Goal: Transaction & Acquisition: Purchase product/service

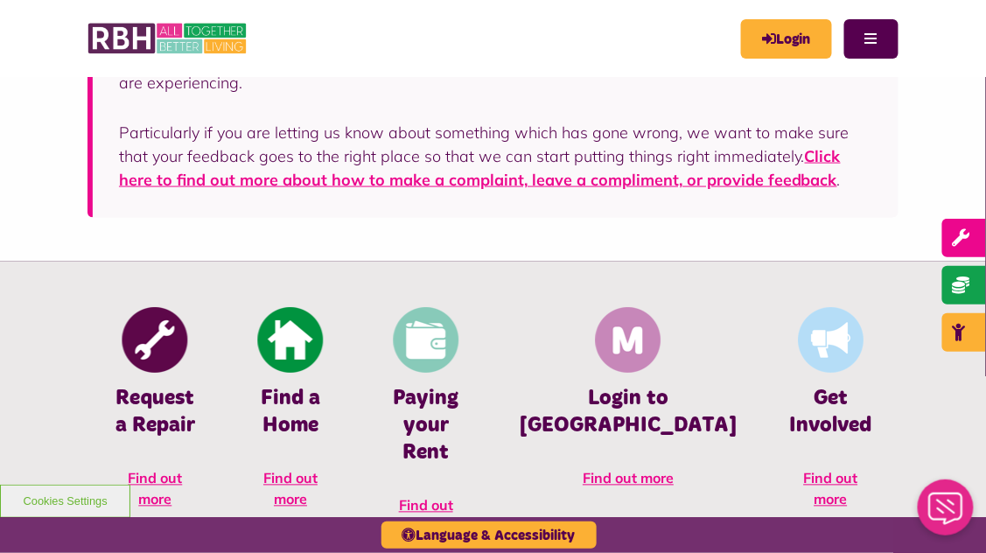
scroll to position [514, 0]
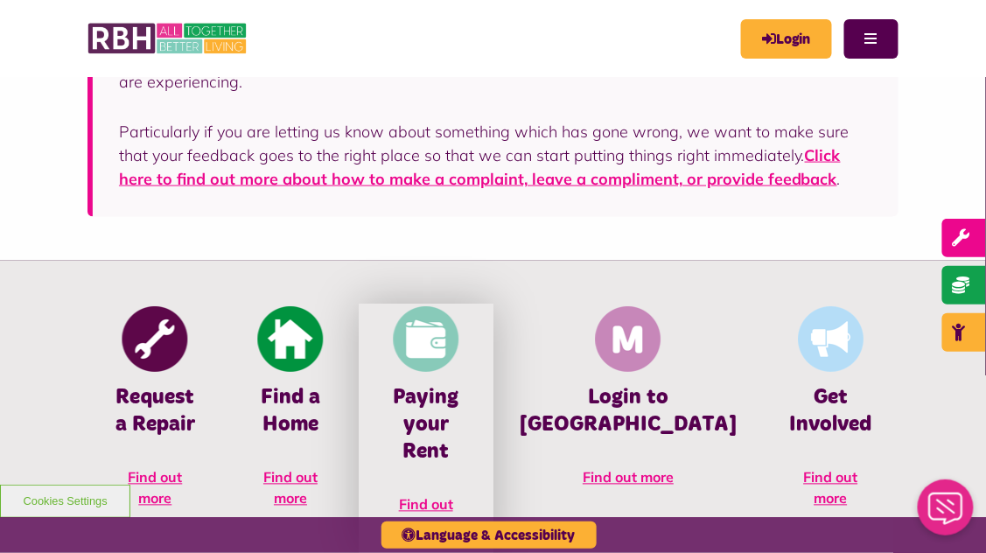
click at [429, 336] on img at bounding box center [426, 340] width 66 height 66
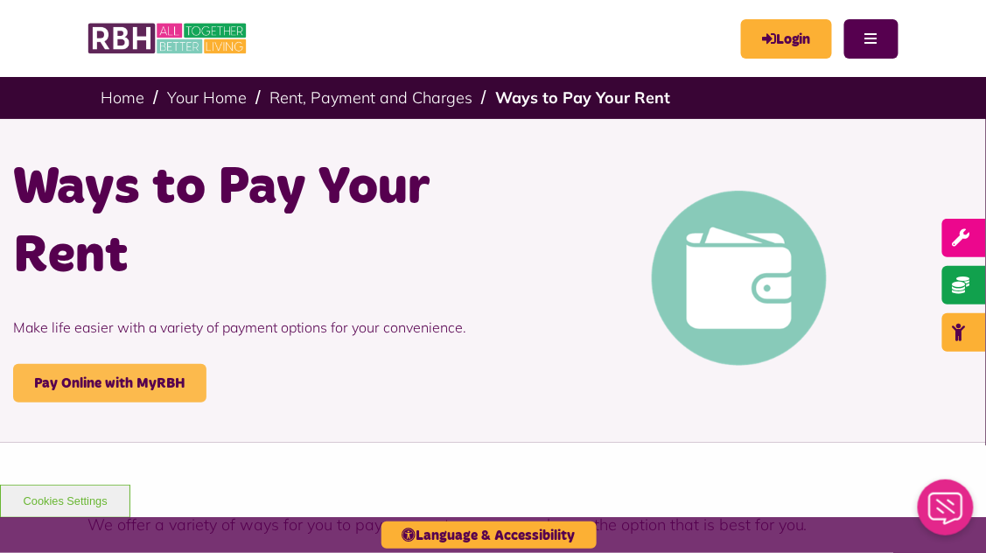
click at [168, 388] on link "Pay Online with MyRBH" at bounding box center [109, 383] width 193 height 38
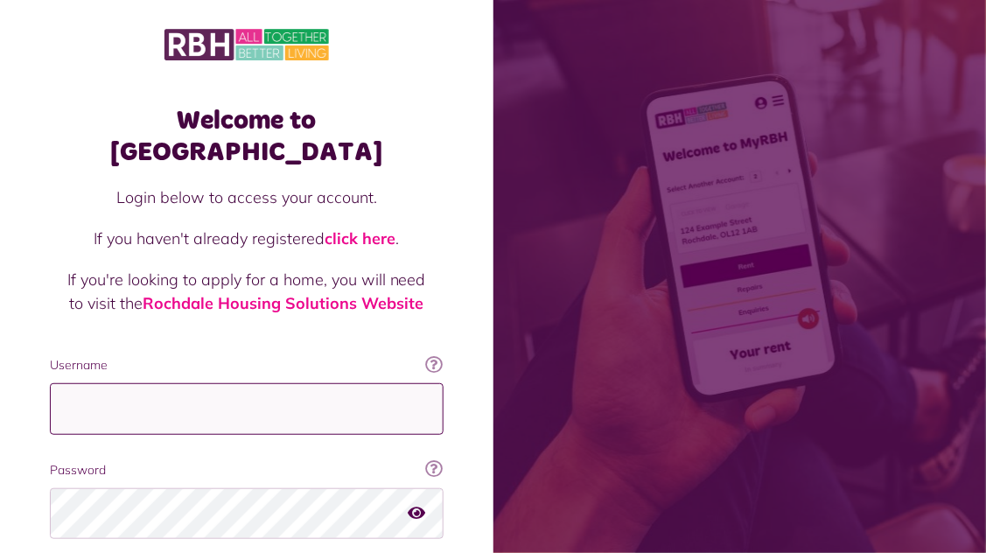
click at [406, 399] on input "Username" at bounding box center [247, 409] width 394 height 52
type input "**********"
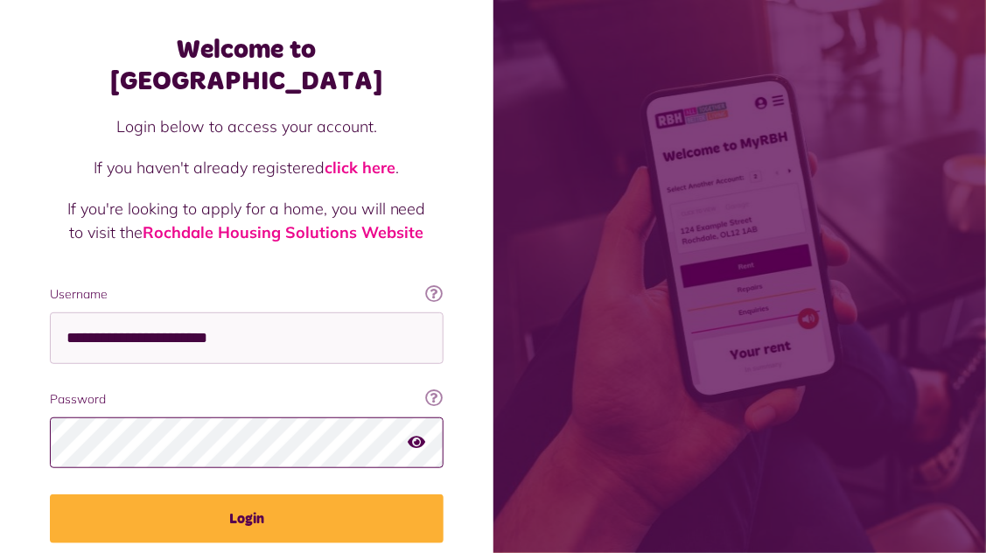
scroll to position [118, 0]
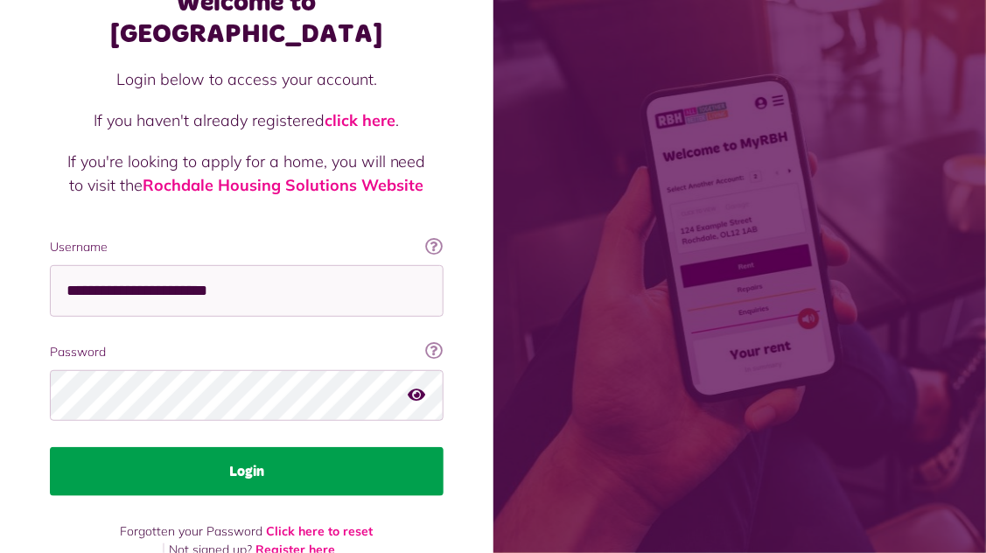
click at [353, 447] on button "Login" at bounding box center [247, 471] width 394 height 49
click at [410, 458] on button "Login" at bounding box center [247, 471] width 394 height 49
click at [409, 451] on button "Login" at bounding box center [247, 471] width 394 height 49
click at [388, 447] on button "Login" at bounding box center [247, 471] width 394 height 49
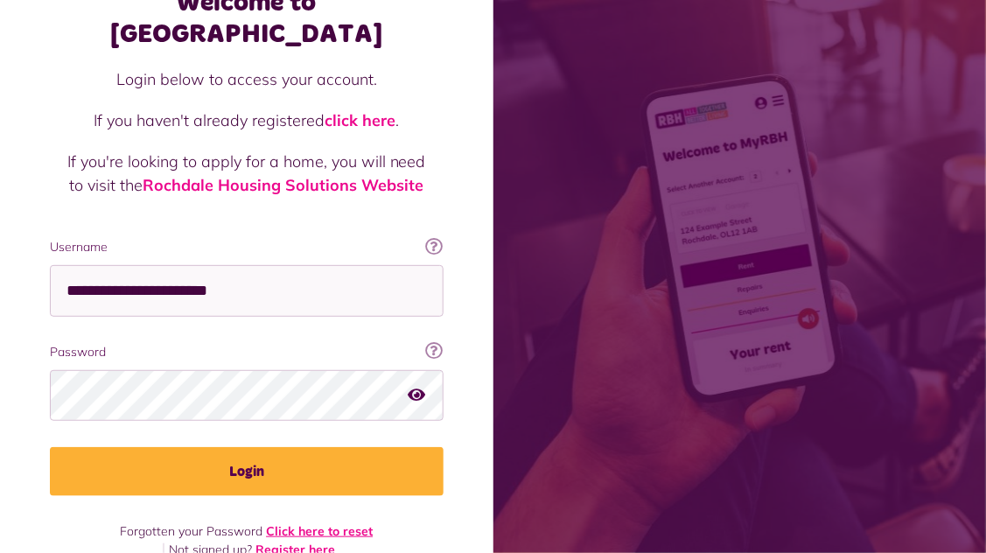
click at [348, 523] on link "Click here to reset" at bounding box center [319, 531] width 107 height 16
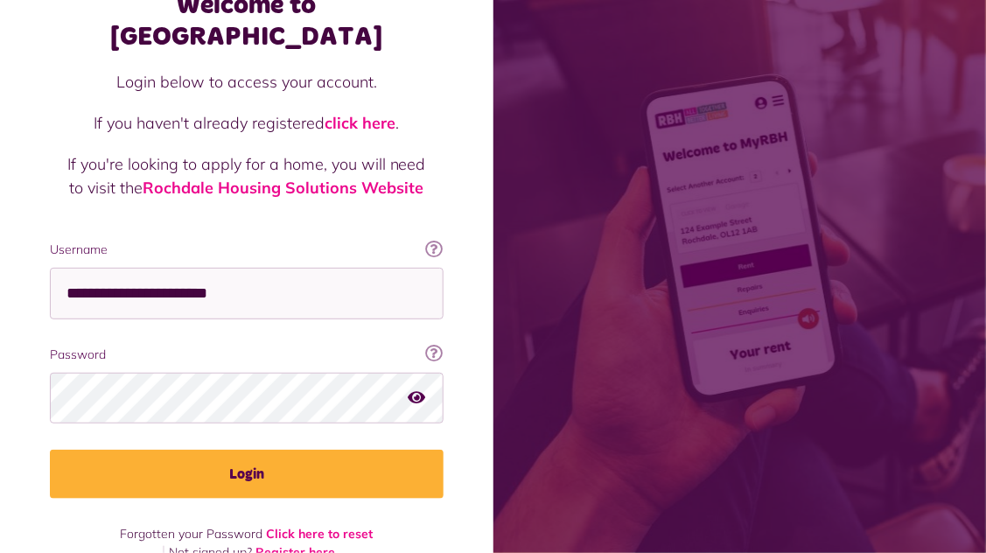
scroll to position [115, 0]
click at [50, 450] on button "Login" at bounding box center [247, 474] width 394 height 49
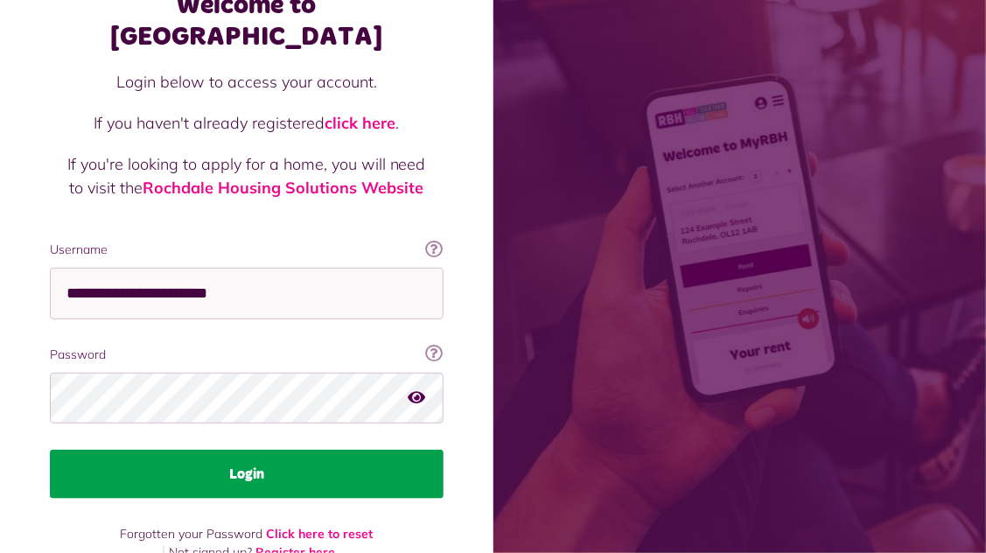
click at [259, 450] on button "Login" at bounding box center [247, 474] width 394 height 49
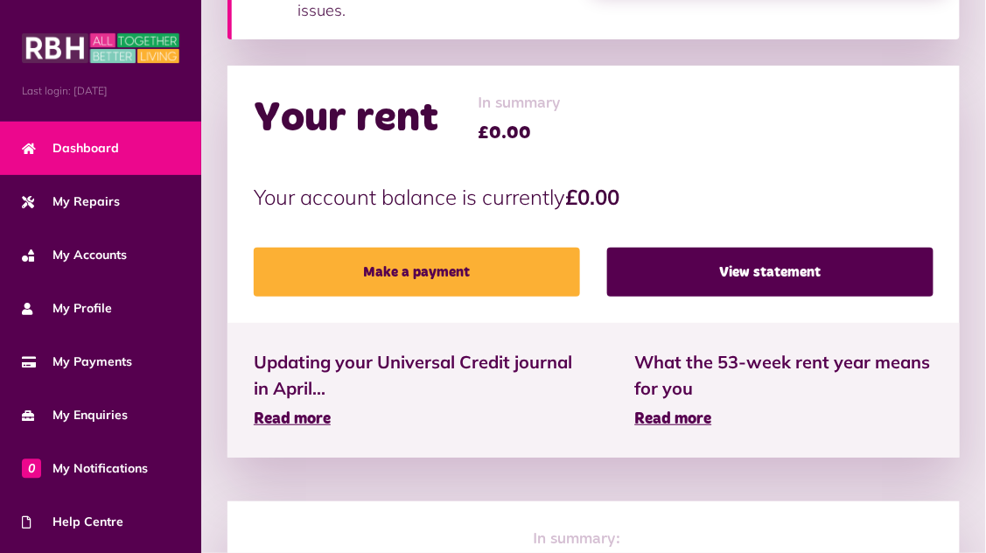
scroll to position [518, 0]
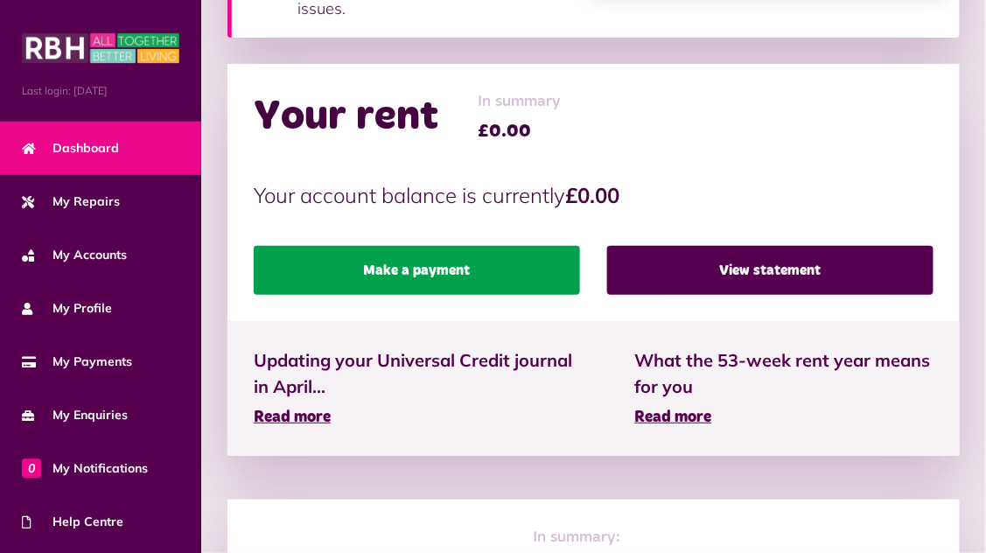
click at [521, 271] on link "Make a payment" at bounding box center [417, 270] width 326 height 49
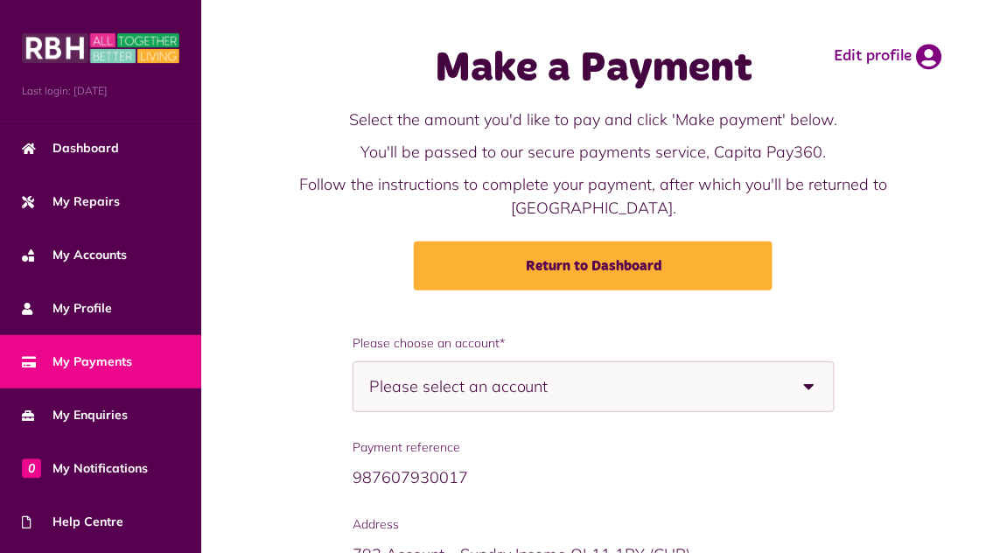
click at [814, 381] on b at bounding box center [809, 386] width 49 height 49
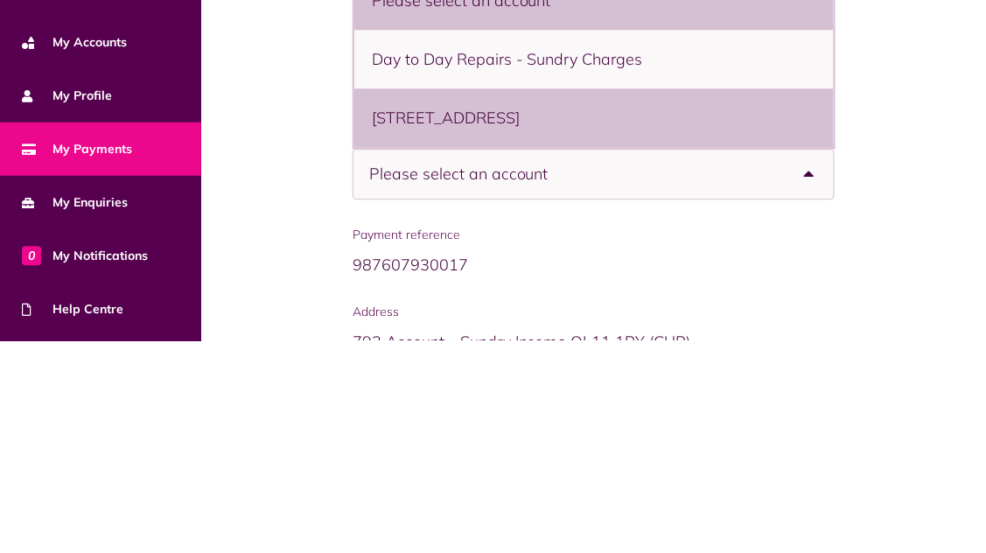
click at [668, 328] on li "[STREET_ADDRESS]" at bounding box center [593, 330] width 479 height 59
select select "**********"
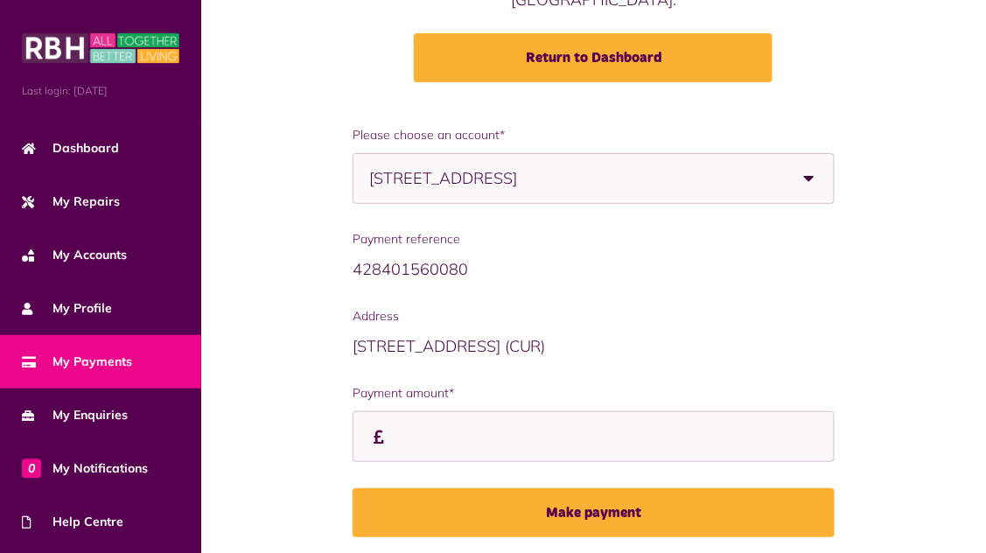
scroll to position [270, 0]
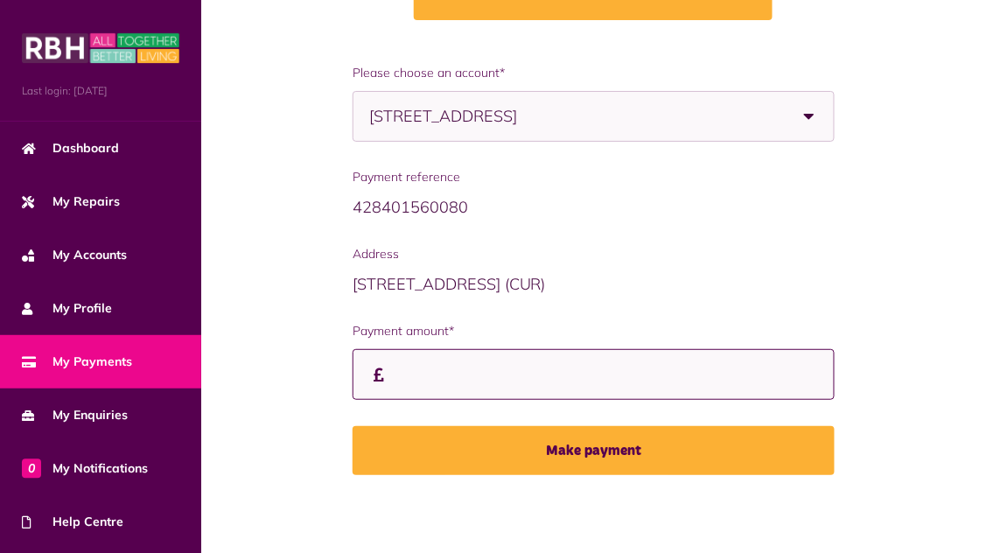
click at [407, 372] on input "Payment amount*" at bounding box center [594, 375] width 482 height 52
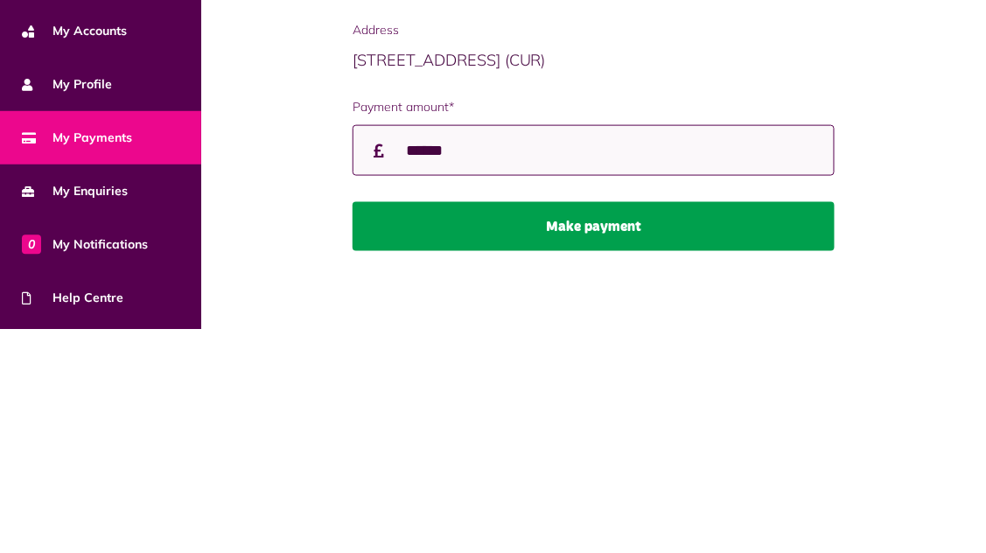
type input "******"
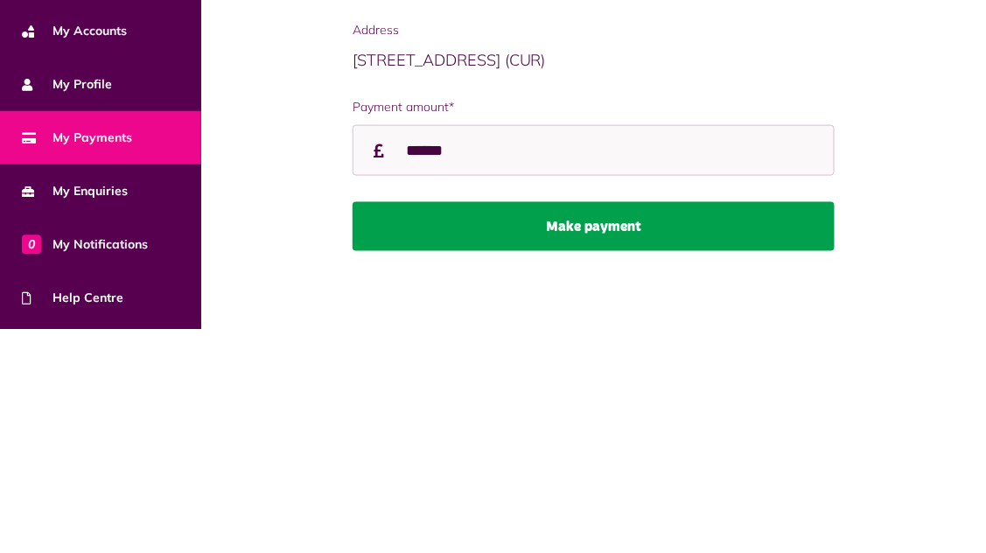
click at [626, 442] on button "Make payment" at bounding box center [594, 450] width 482 height 49
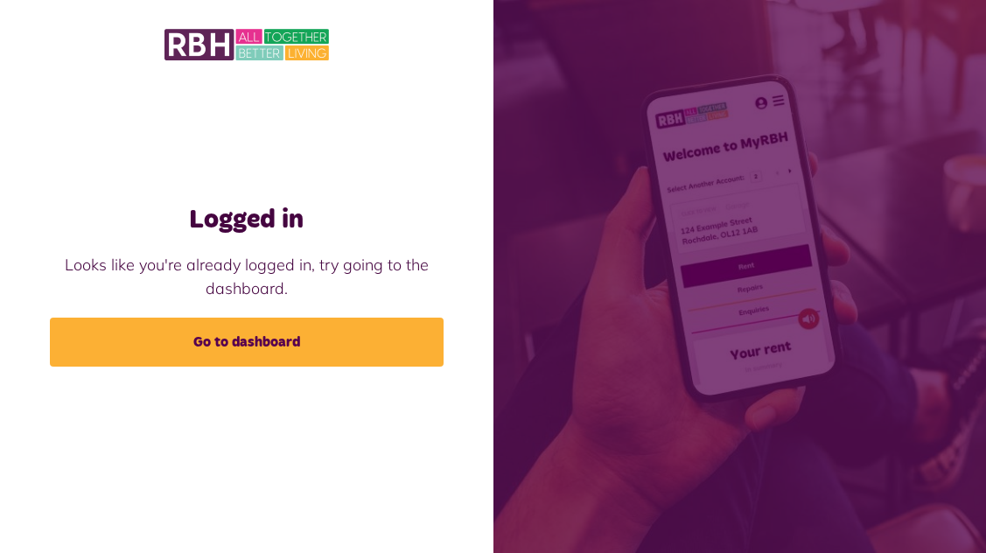
scroll to position [56, 0]
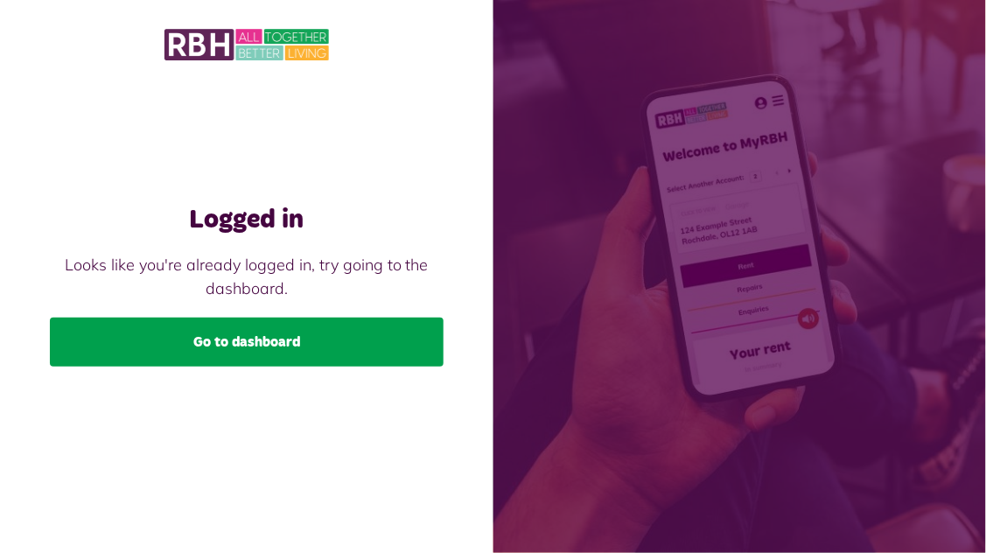
click at [367, 318] on link "Go to dashboard" at bounding box center [247, 342] width 394 height 49
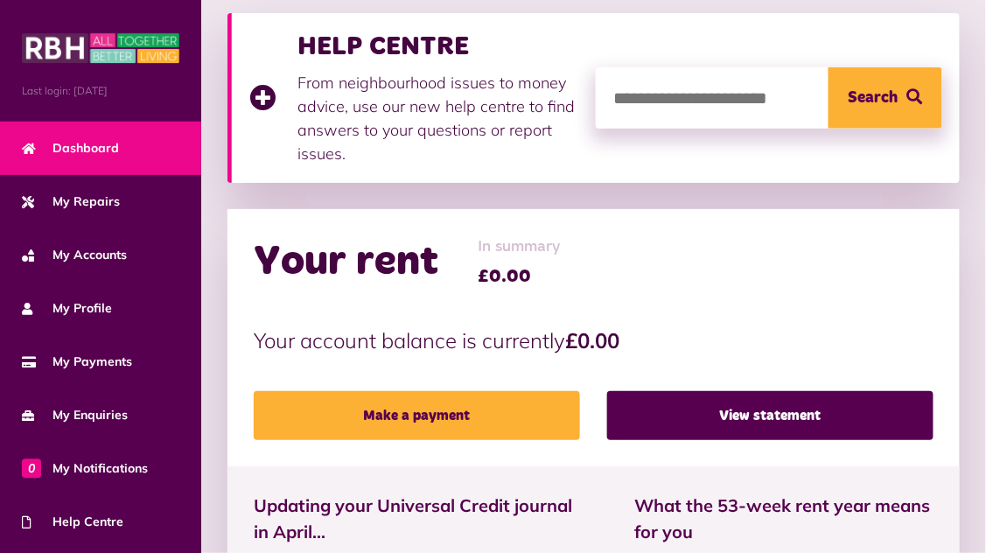
scroll to position [373, 0]
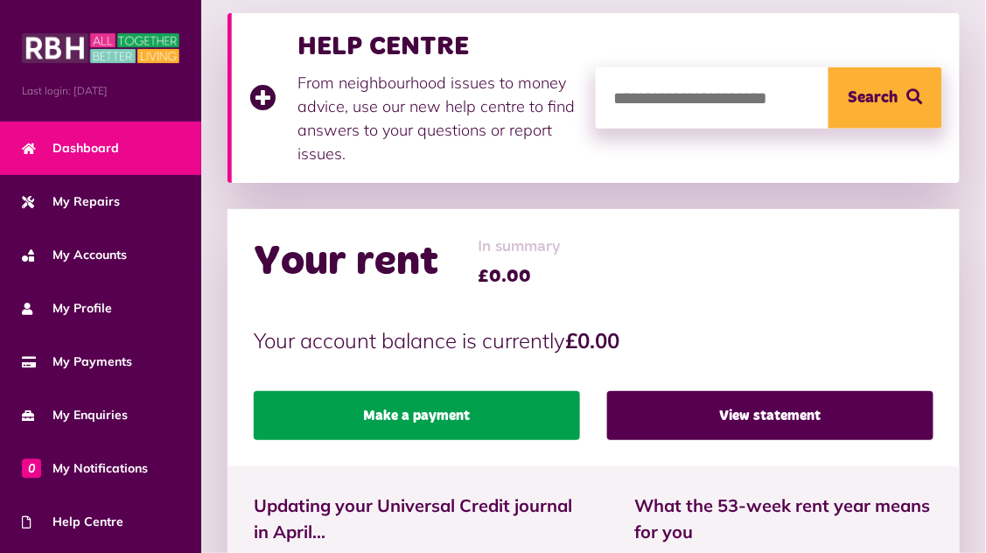
click at [487, 416] on link "Make a payment" at bounding box center [417, 415] width 326 height 49
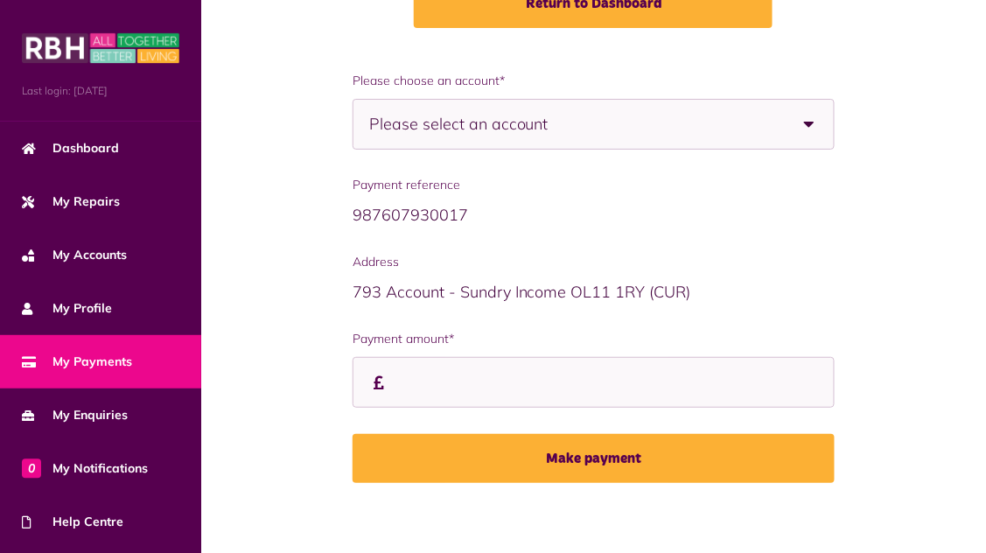
scroll to position [263, 0]
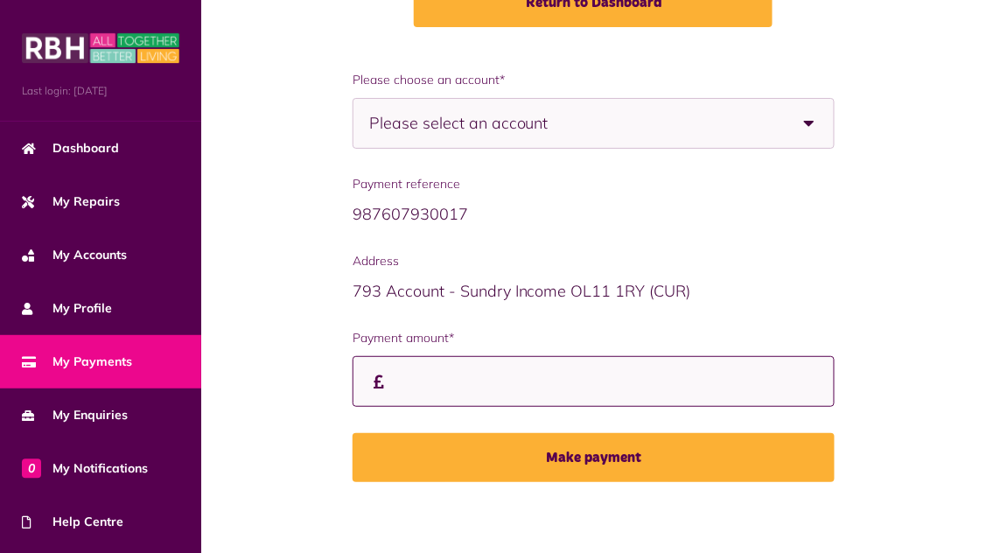
click at [446, 380] on input "Payment amount*" at bounding box center [594, 382] width 482 height 52
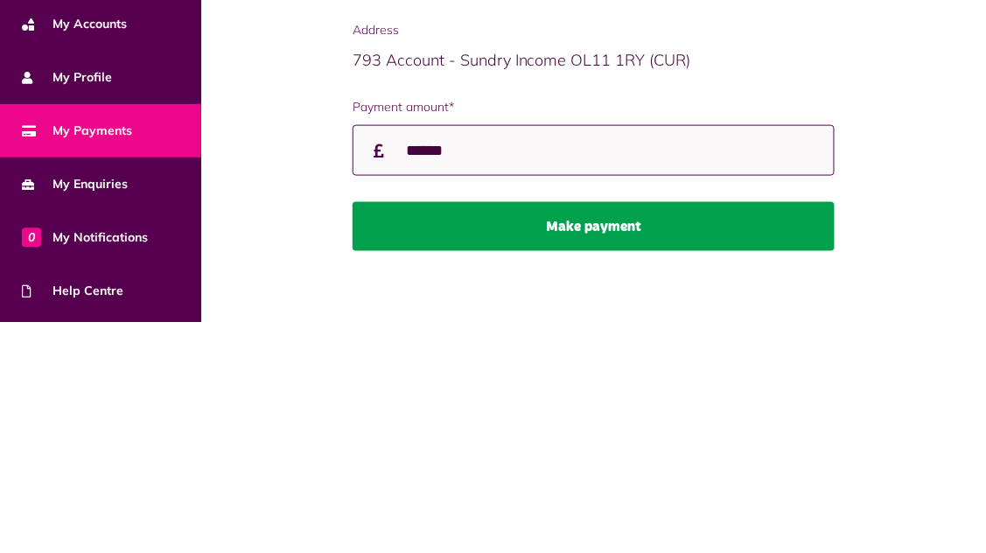
type input "******"
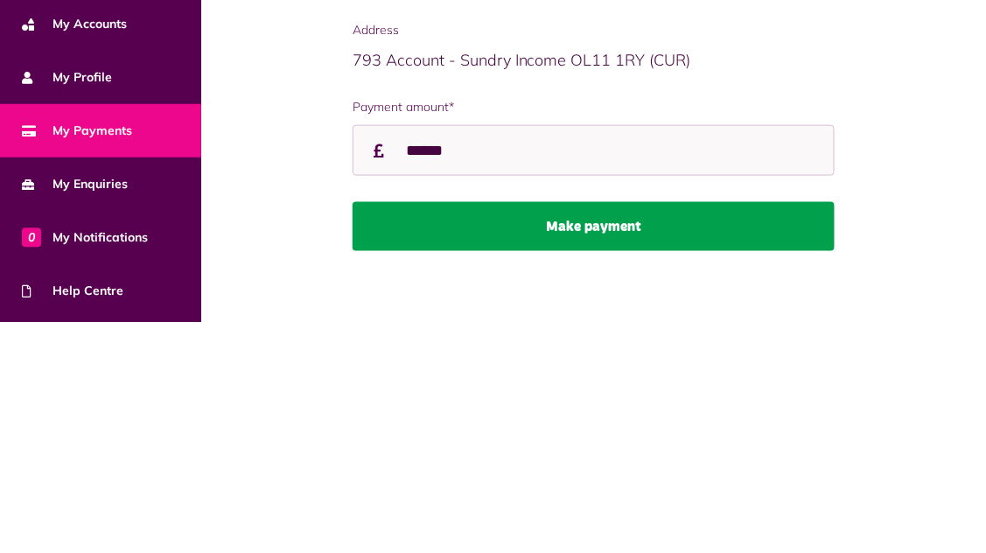
click at [622, 457] on button "Make payment" at bounding box center [594, 457] width 482 height 49
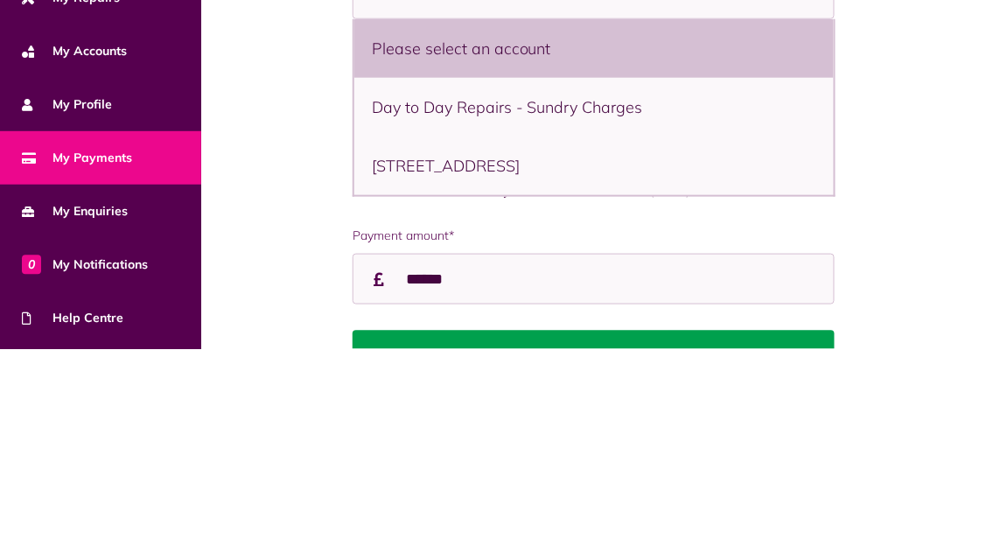
scroll to position [189, 0]
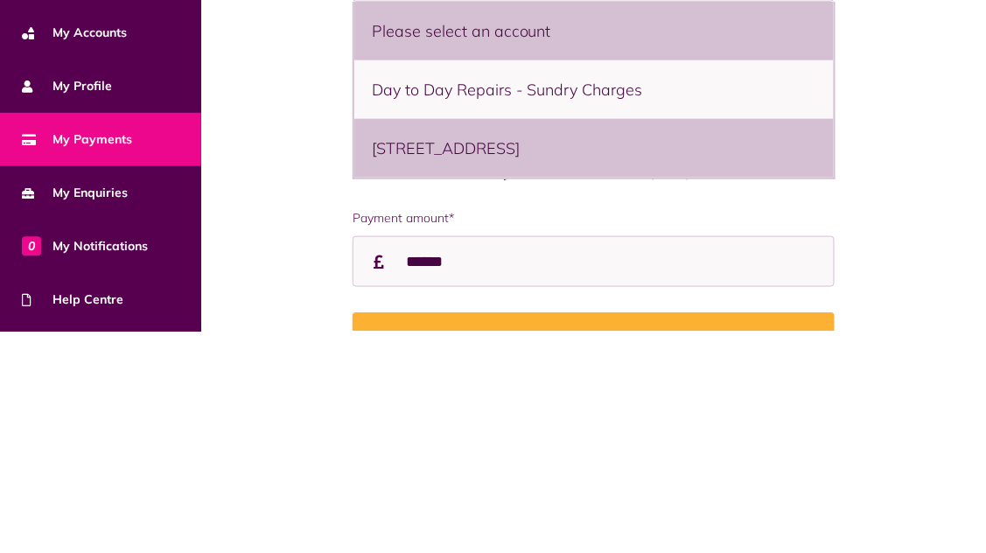
click at [685, 374] on li "156 Holland Rise, Rochdale, OL12 6UA - Flat" at bounding box center [593, 369] width 479 height 59
select select "**********"
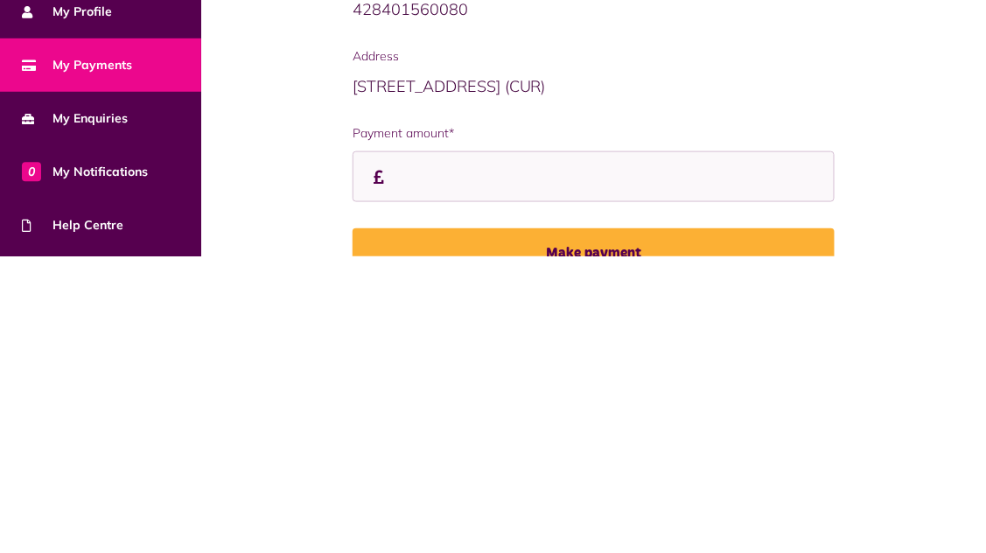
scroll to position [199, 0]
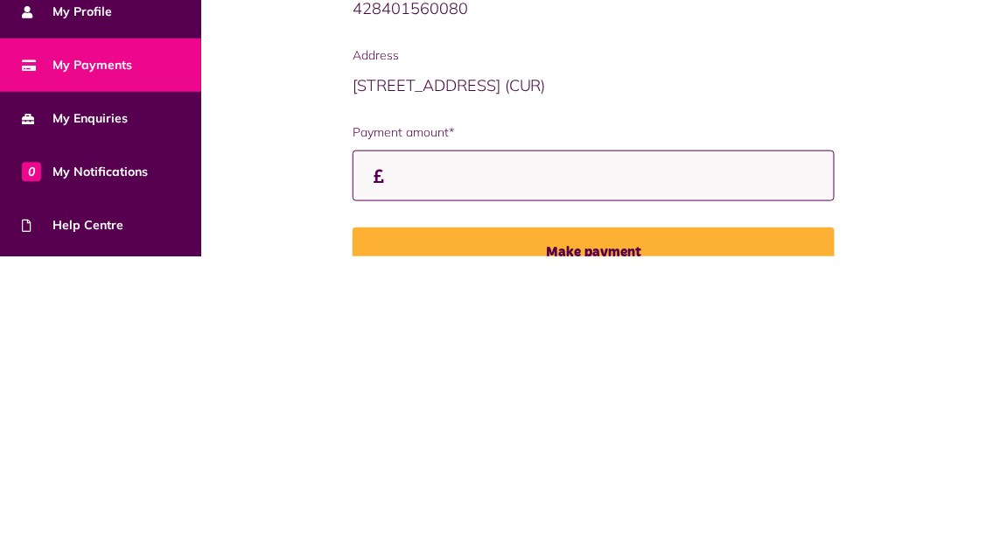
click at [439, 465] on input "Payment amount*" at bounding box center [594, 473] width 482 height 52
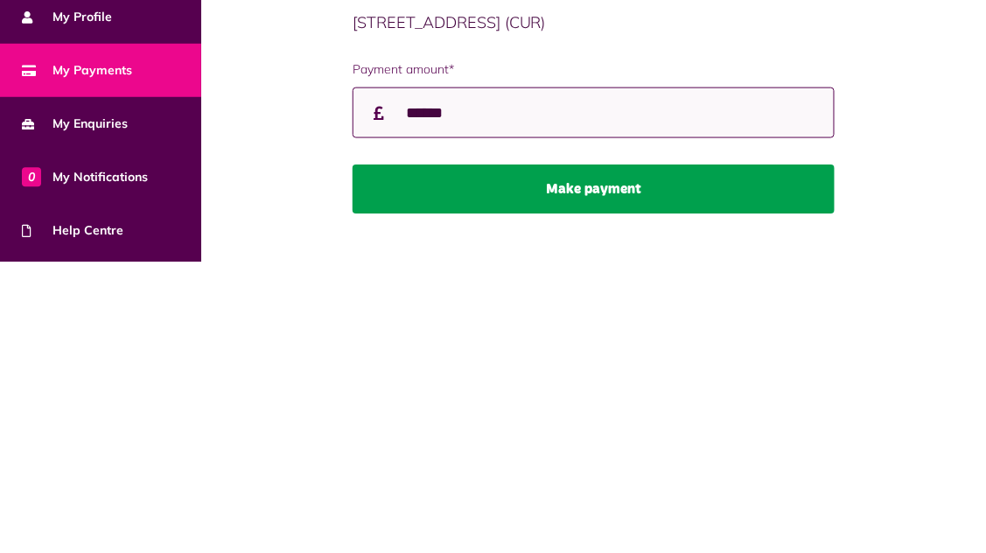
type input "******"
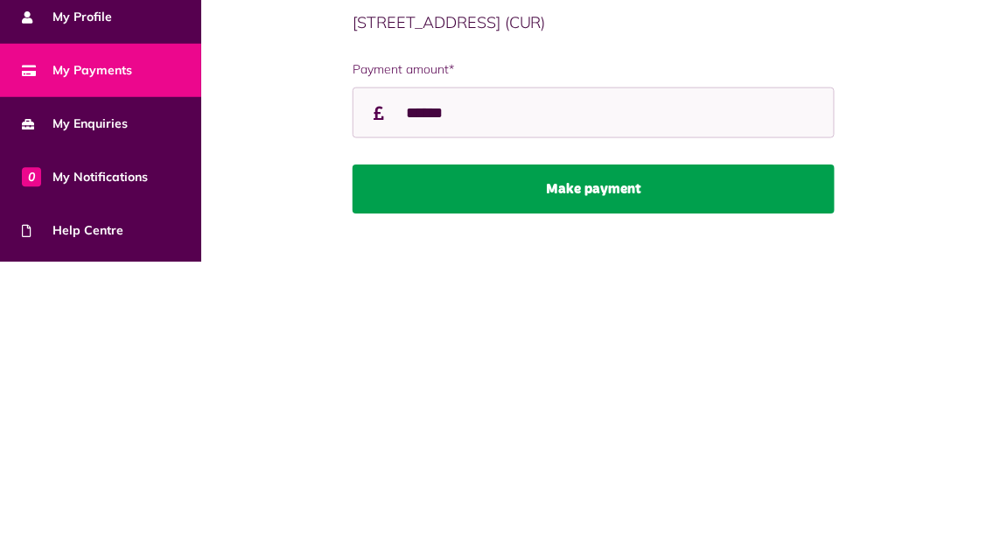
click at [621, 478] on button "Make payment" at bounding box center [594, 480] width 482 height 49
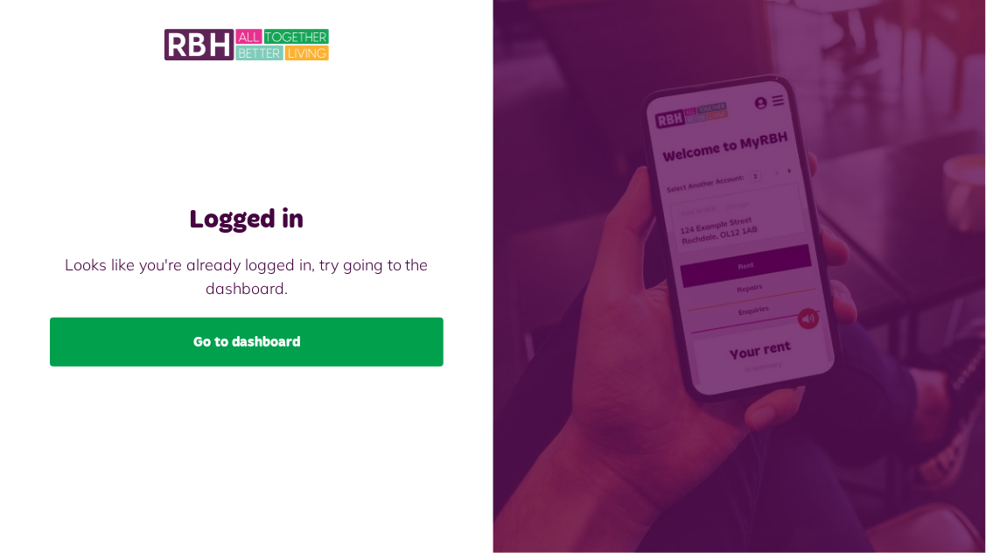
click at [380, 339] on link "Go to dashboard" at bounding box center [247, 342] width 394 height 49
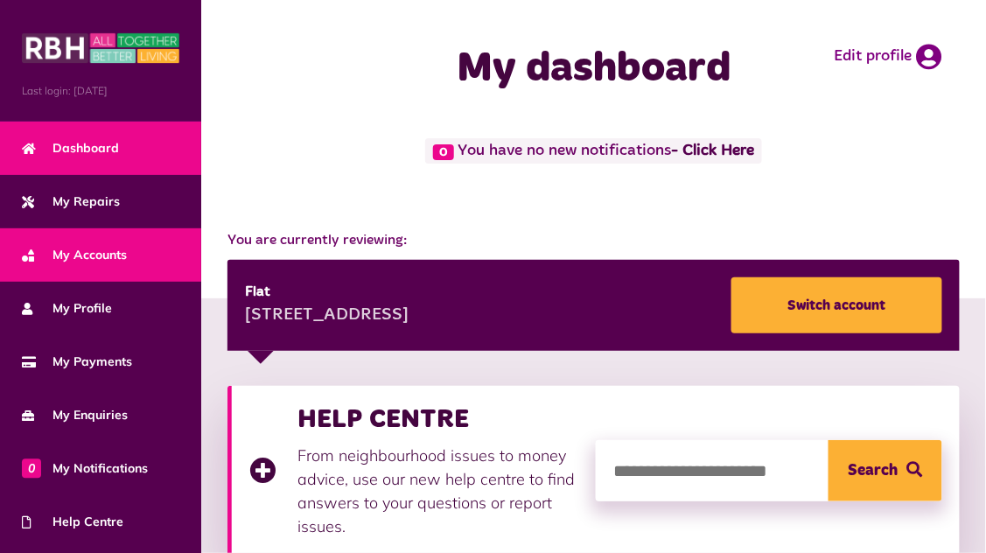
click at [124, 253] on span "My Accounts" at bounding box center [74, 255] width 105 height 18
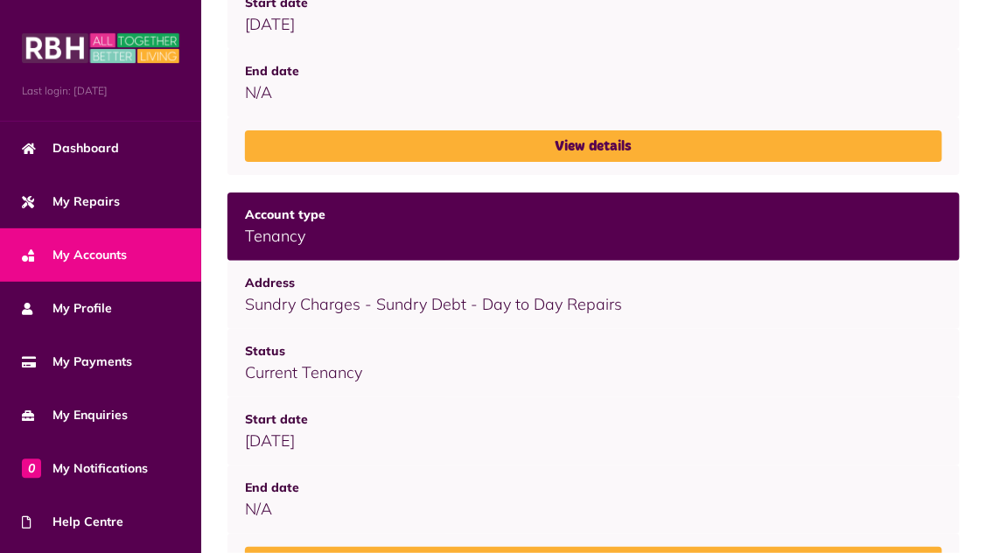
scroll to position [443, 0]
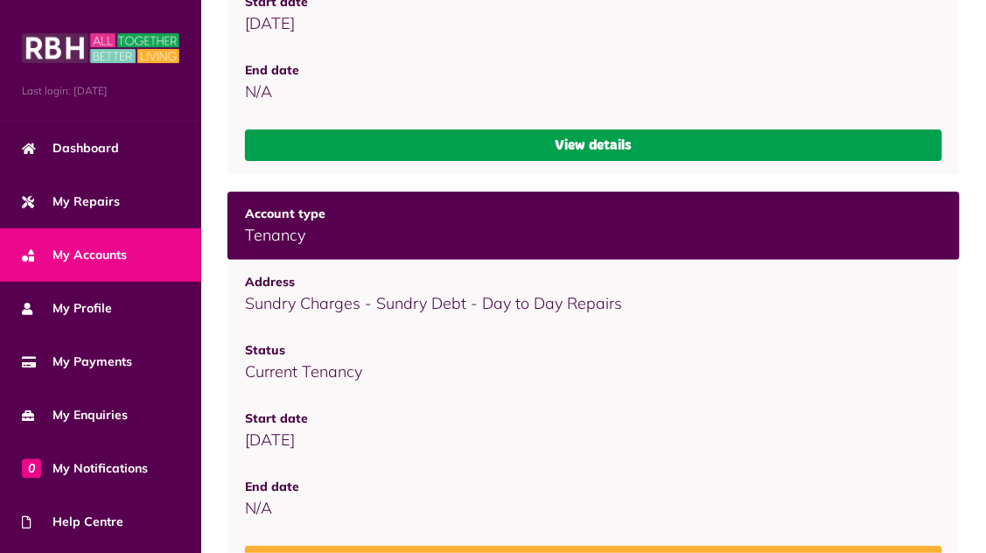
click at [615, 137] on link "View details" at bounding box center [593, 144] width 697 height 31
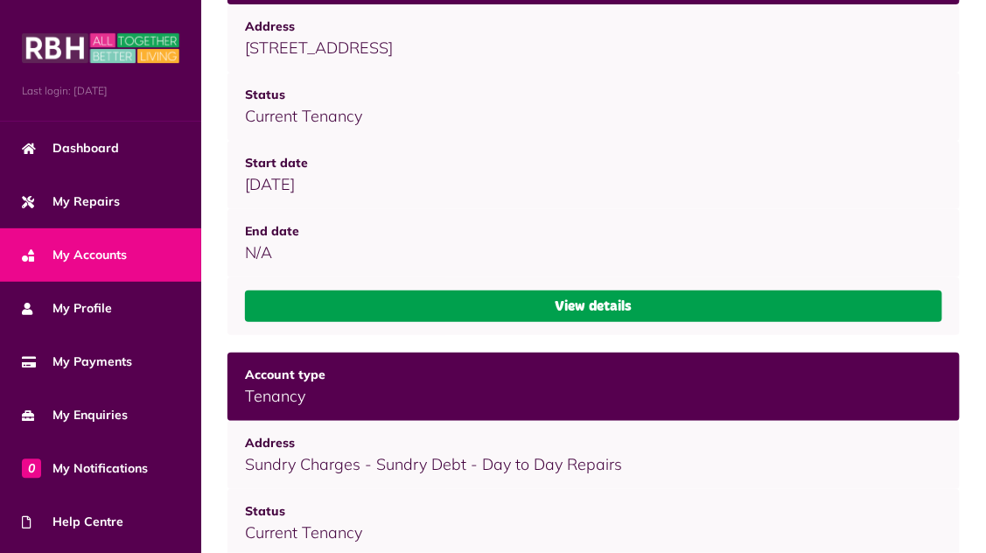
scroll to position [280, 0]
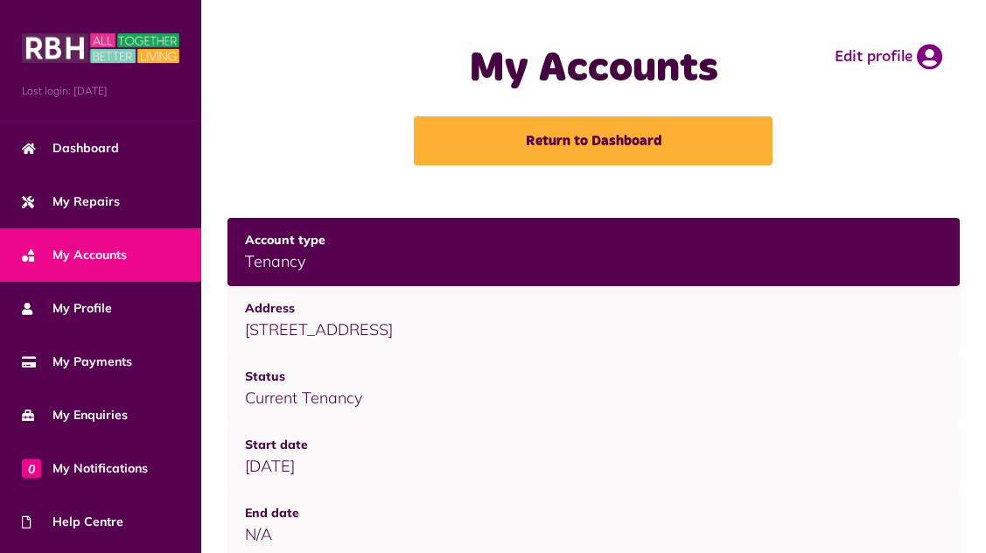
scroll to position [280, 0]
